Goal: Register for event/course

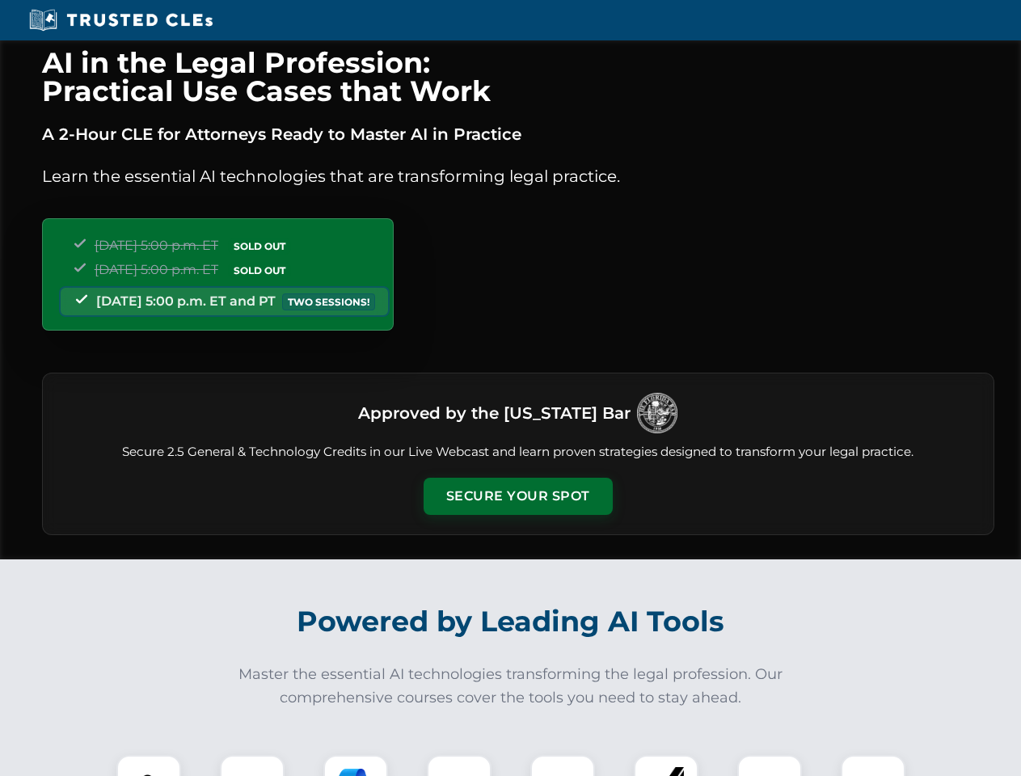
click at [517, 496] on button "Secure Your Spot" at bounding box center [518, 496] width 189 height 37
click at [149, 766] on img at bounding box center [148, 787] width 47 height 47
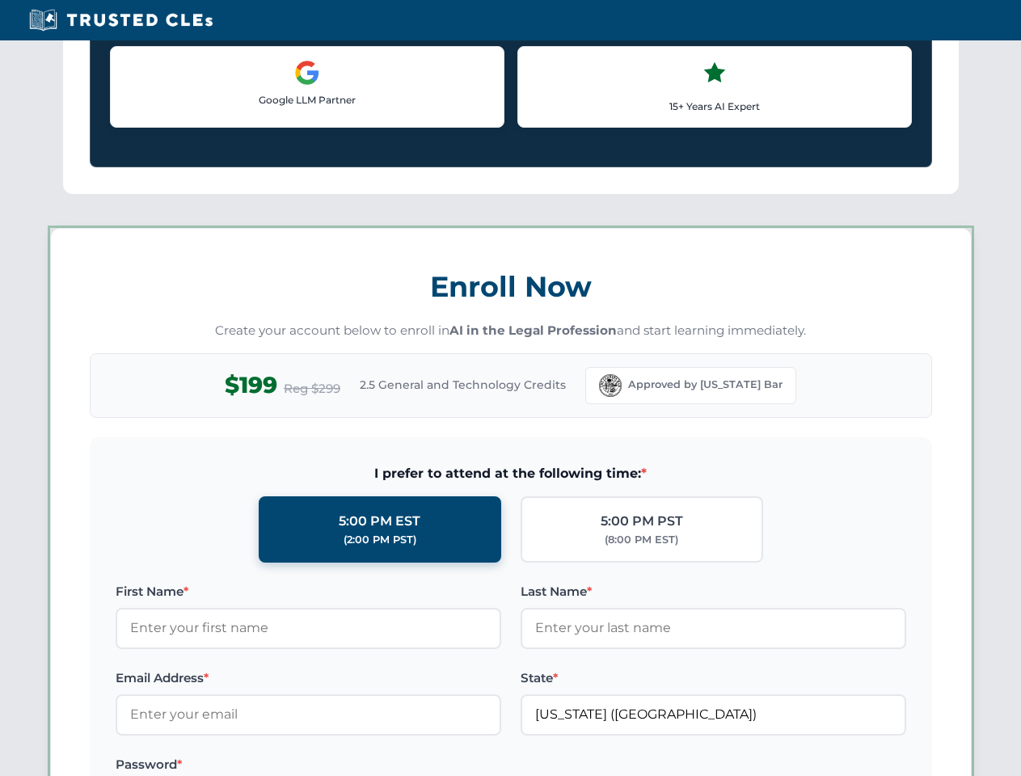
click at [356, 766] on label "Password *" at bounding box center [309, 764] width 386 height 19
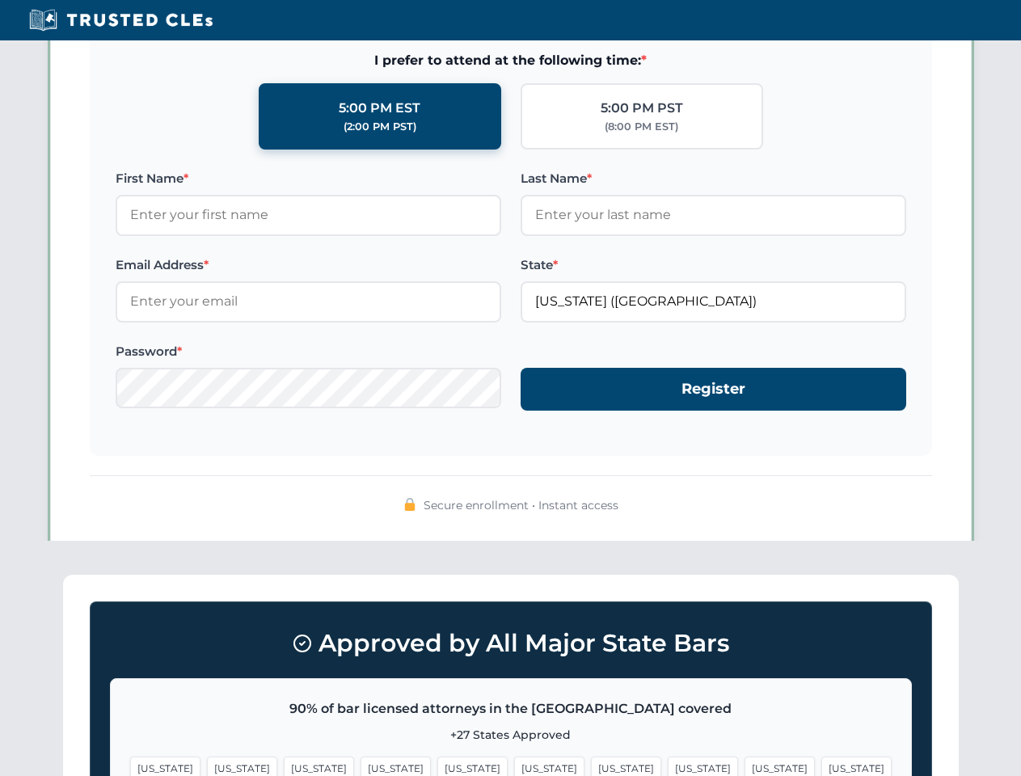
click at [745, 766] on span "[US_STATE]" at bounding box center [780, 768] width 70 height 23
